Goal: Navigation & Orientation: Find specific page/section

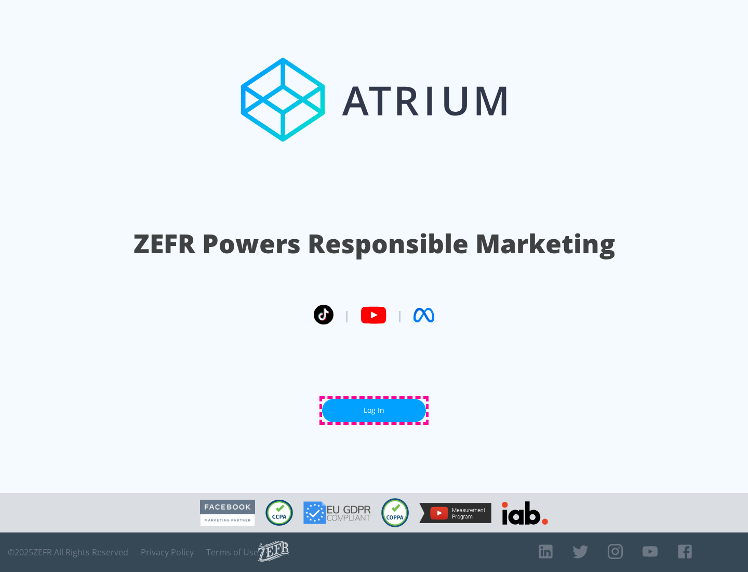
click at [374, 410] on link "Log In" at bounding box center [374, 410] width 104 height 23
